Goal: Transaction & Acquisition: Book appointment/travel/reservation

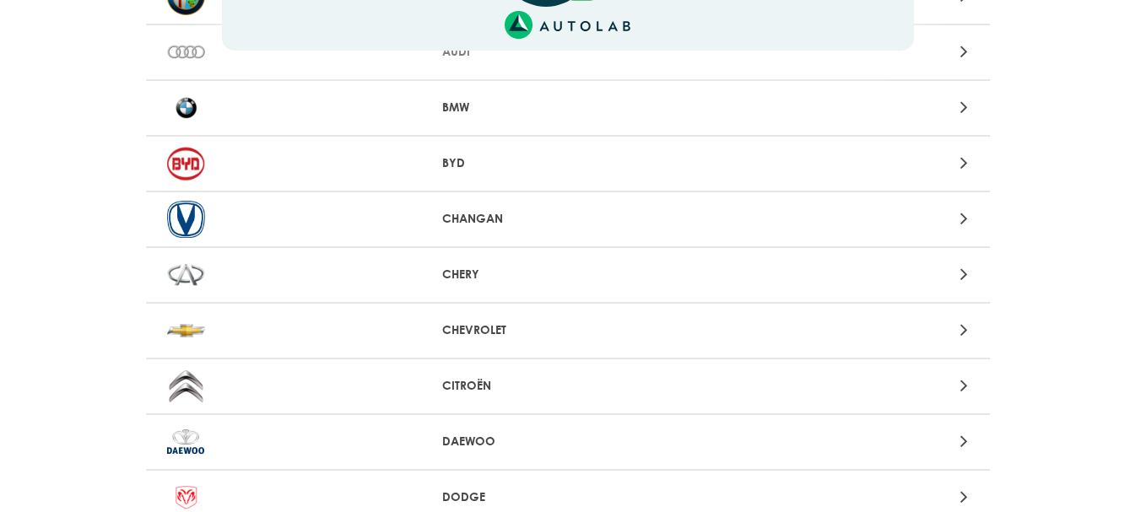
scroll to position [253, 0]
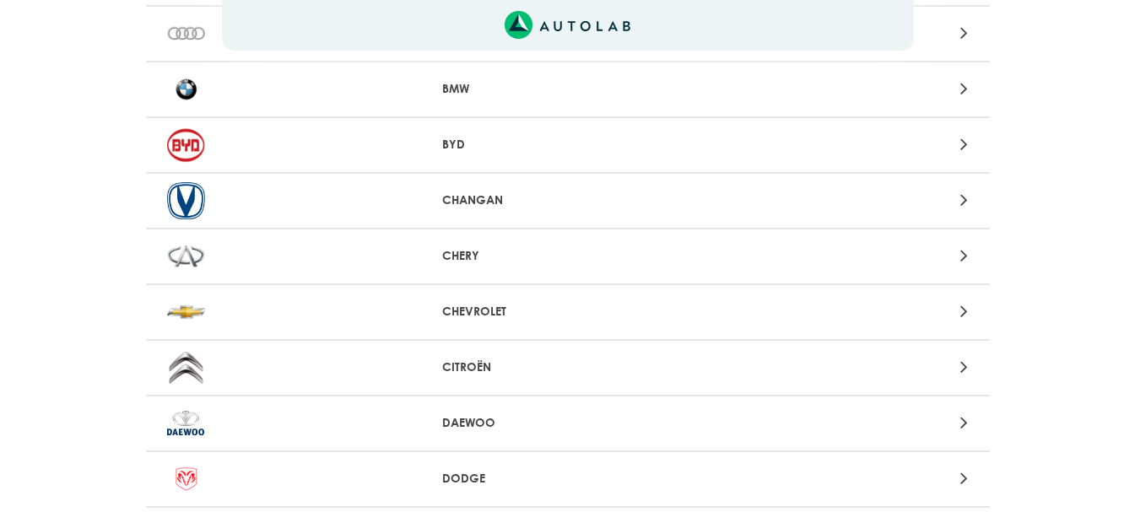
click at [467, 318] on p "CHEVROLET" at bounding box center [567, 312] width 251 height 18
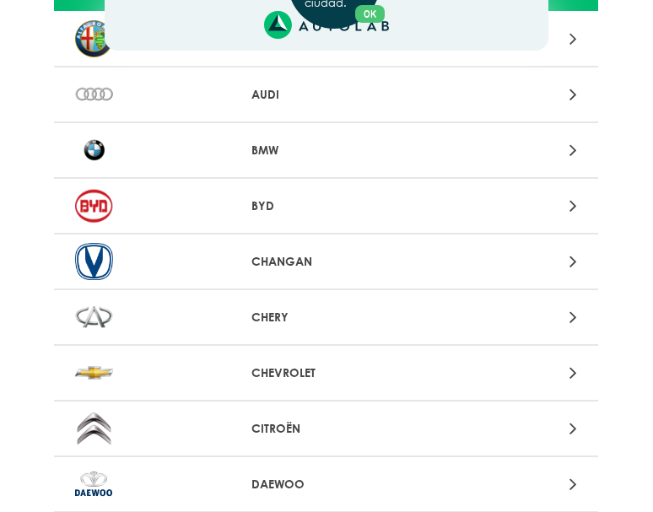
scroll to position [253, 0]
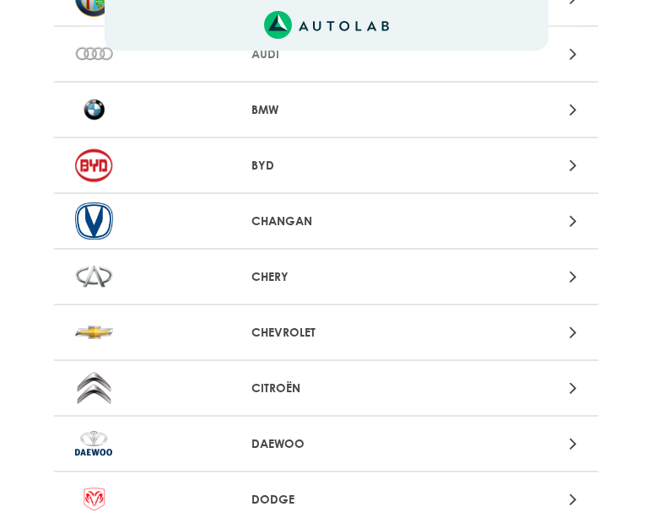
click at [300, 344] on div "CHEVROLET" at bounding box center [326, 334] width 544 height 56
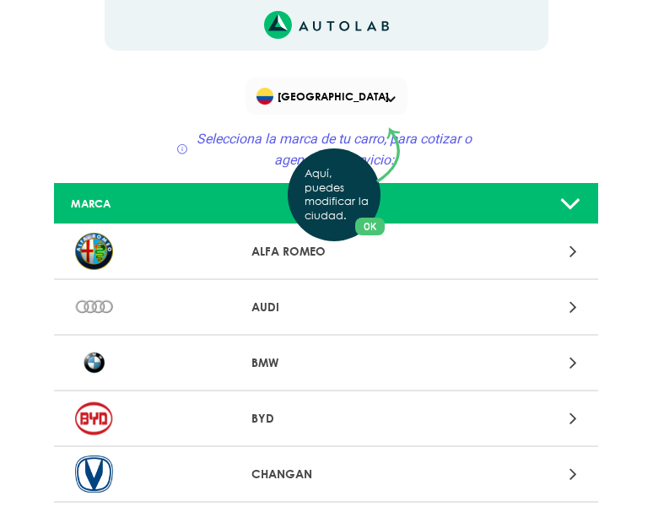
click at [391, 95] on div "Aquí, puedes modificar la ciudad. OK .aex,.bex{fill:none!important;stroke:#50c4…" at bounding box center [326, 256] width 653 height 512
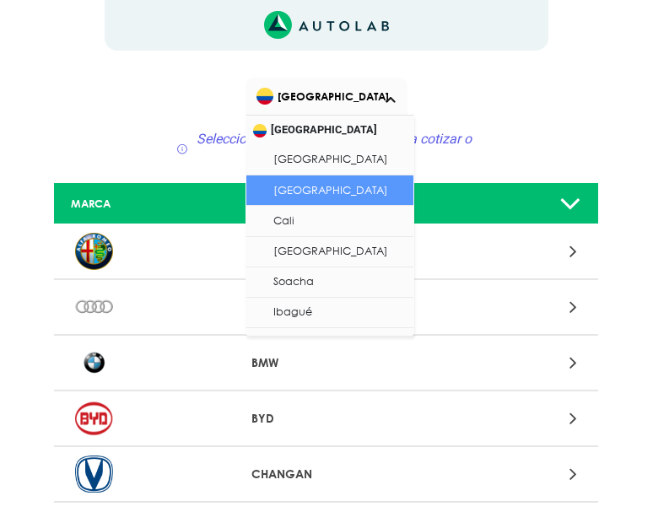
click at [391, 95] on span "[GEOGRAPHIC_DATA]" at bounding box center [329, 96] width 144 height 24
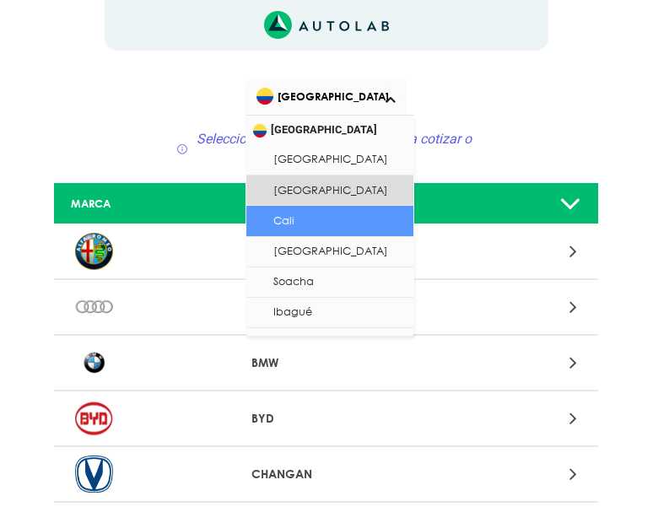
click at [297, 229] on li "Cali" at bounding box center [329, 221] width 167 height 30
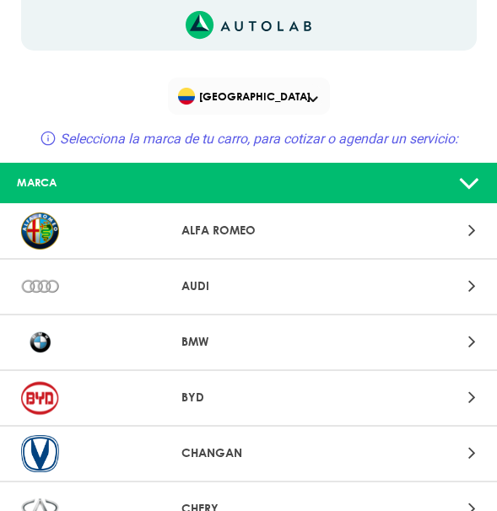
click at [408, 230] on div at bounding box center [408, 230] width 160 height 23
